Goal: Navigation & Orientation: Understand site structure

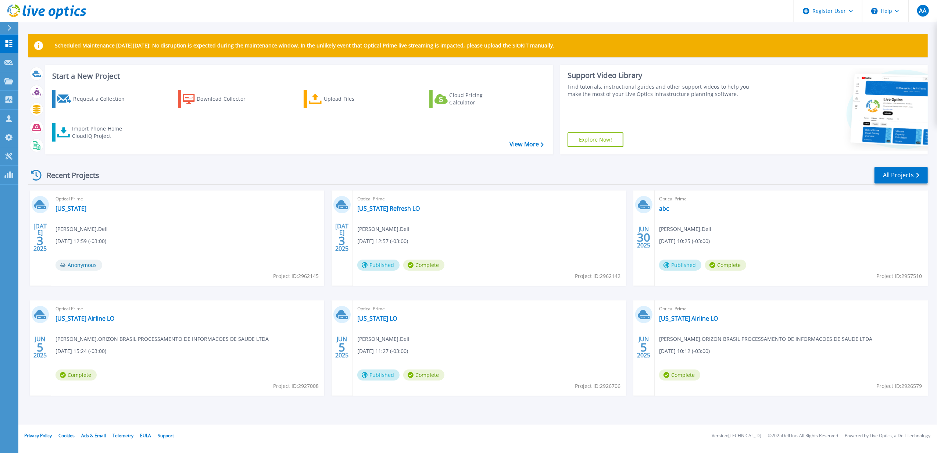
click at [3, 27] on button at bounding box center [9, 28] width 18 height 13
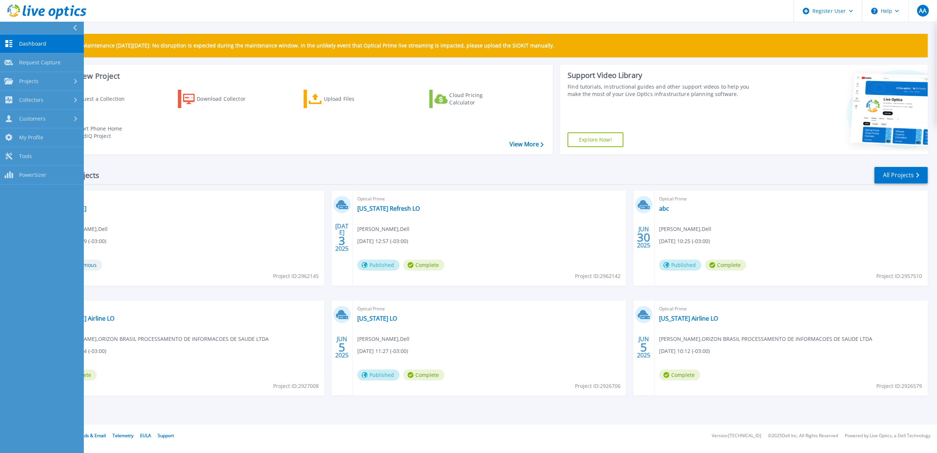
click at [25, 26] on button at bounding box center [42, 28] width 84 height 13
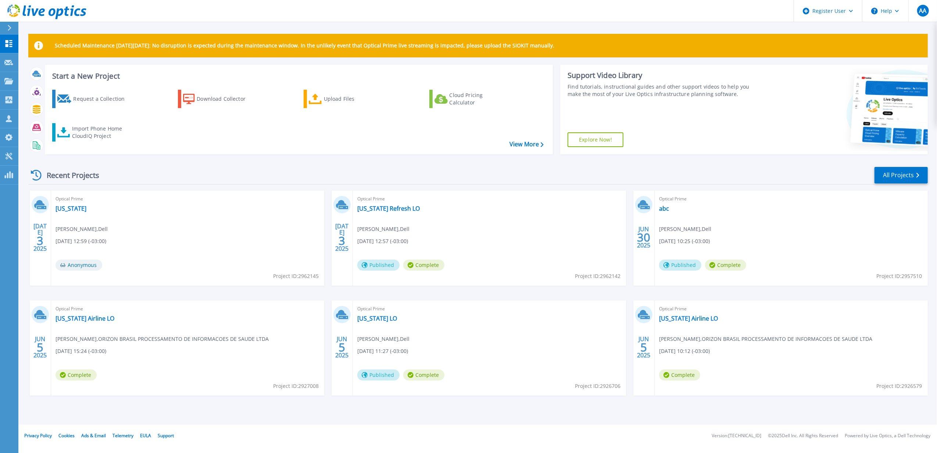
click at [25, 26] on div "Scheduled Maintenance on Monday 22nd September: No disruption is expected durin…" at bounding box center [477, 212] width 919 height 425
click at [7, 24] on div at bounding box center [13, 28] width 12 height 13
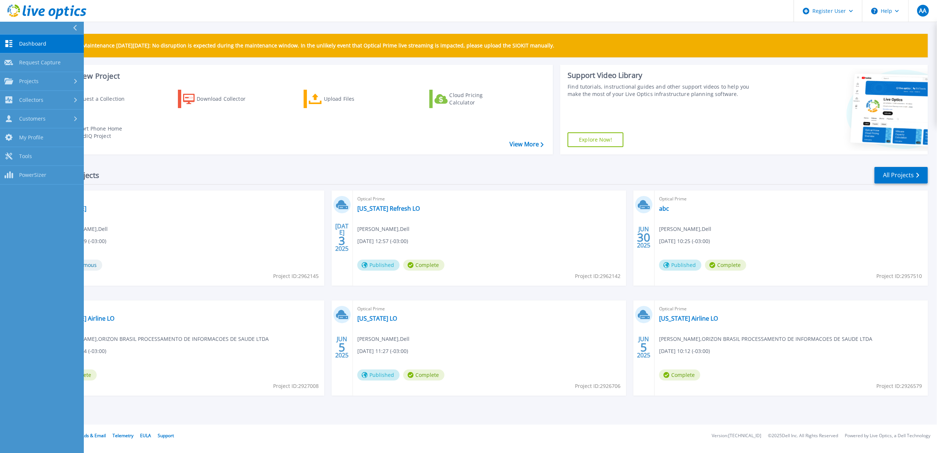
click at [43, 15] on icon at bounding box center [42, 12] width 6 height 8
